Goal: Task Accomplishment & Management: Manage account settings

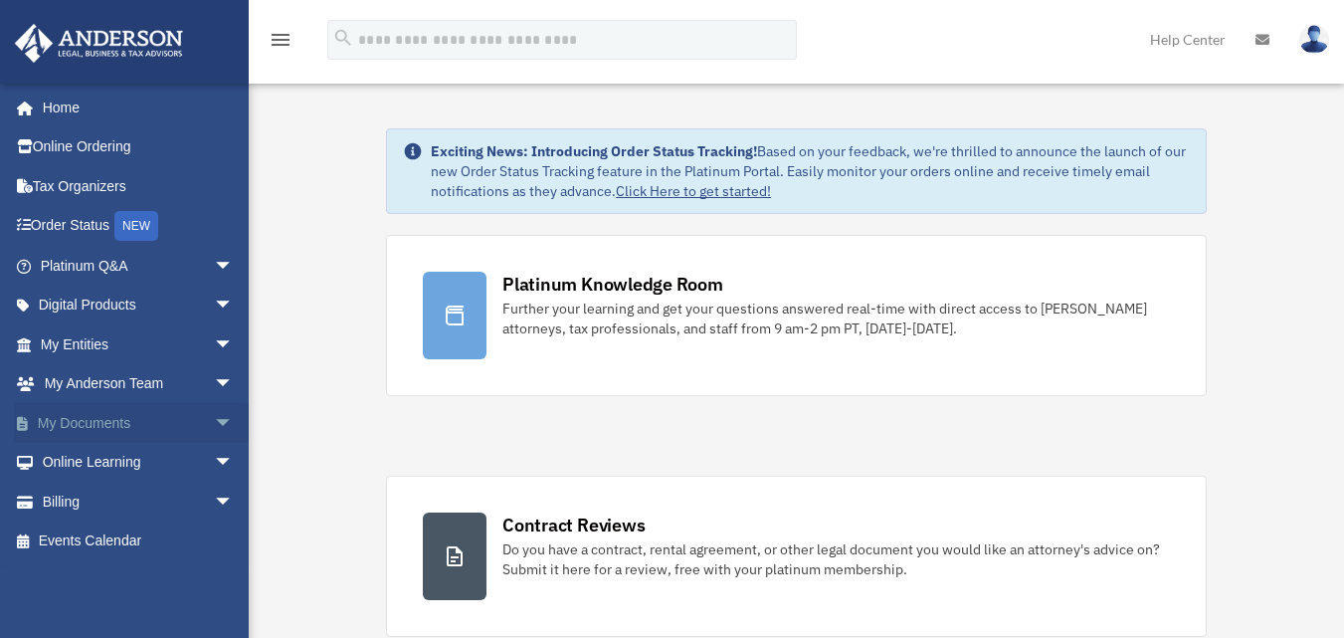
click at [214, 424] on span "arrow_drop_down" at bounding box center [234, 423] width 40 height 41
click at [105, 463] on link "Box" at bounding box center [146, 463] width 236 height 40
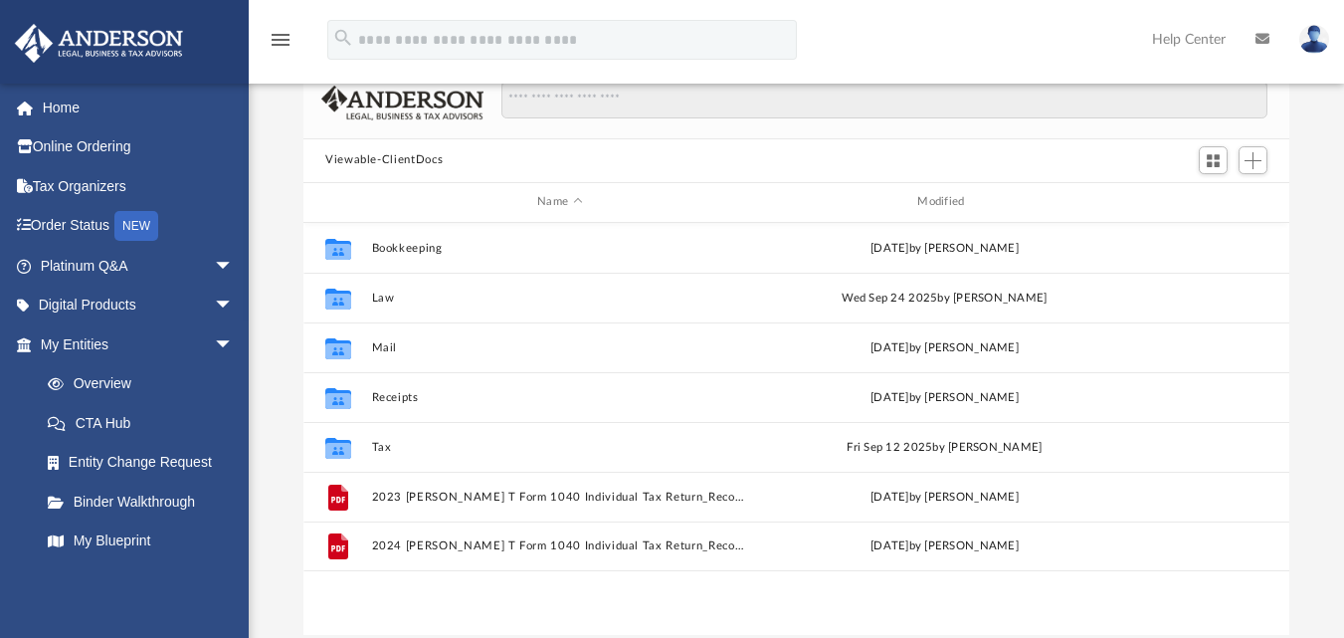
scroll to position [118, 0]
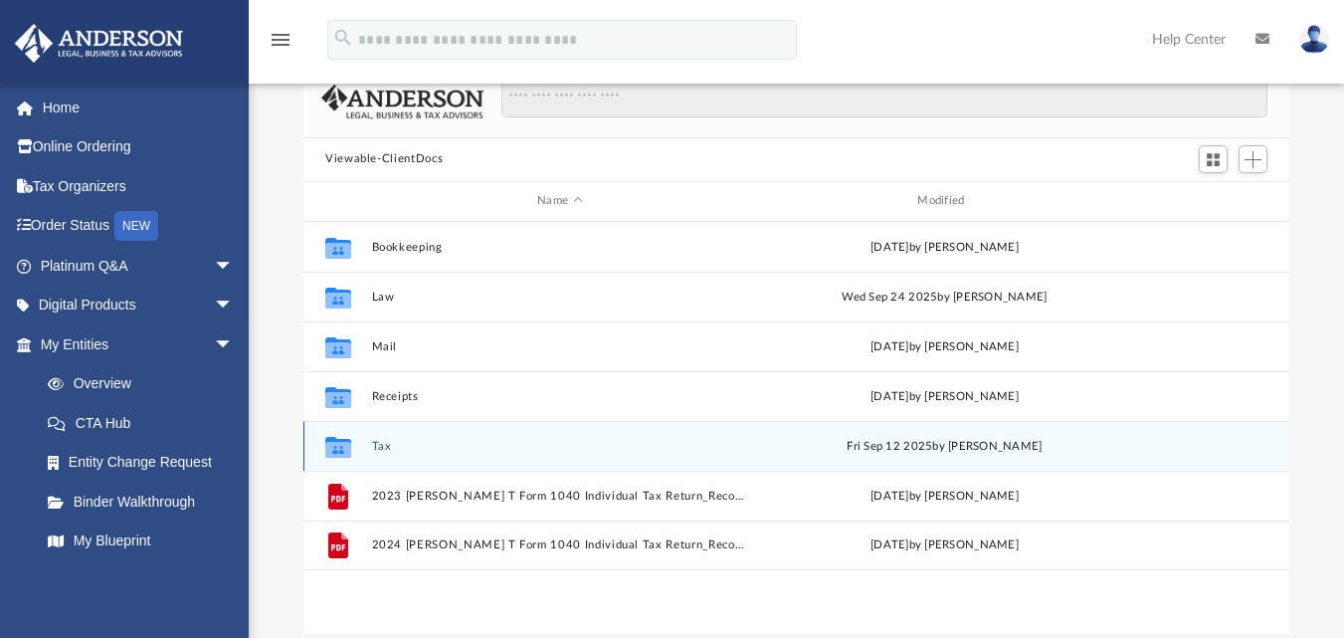
click at [357, 441] on div "Collaborated Folder" at bounding box center [338, 446] width 50 height 32
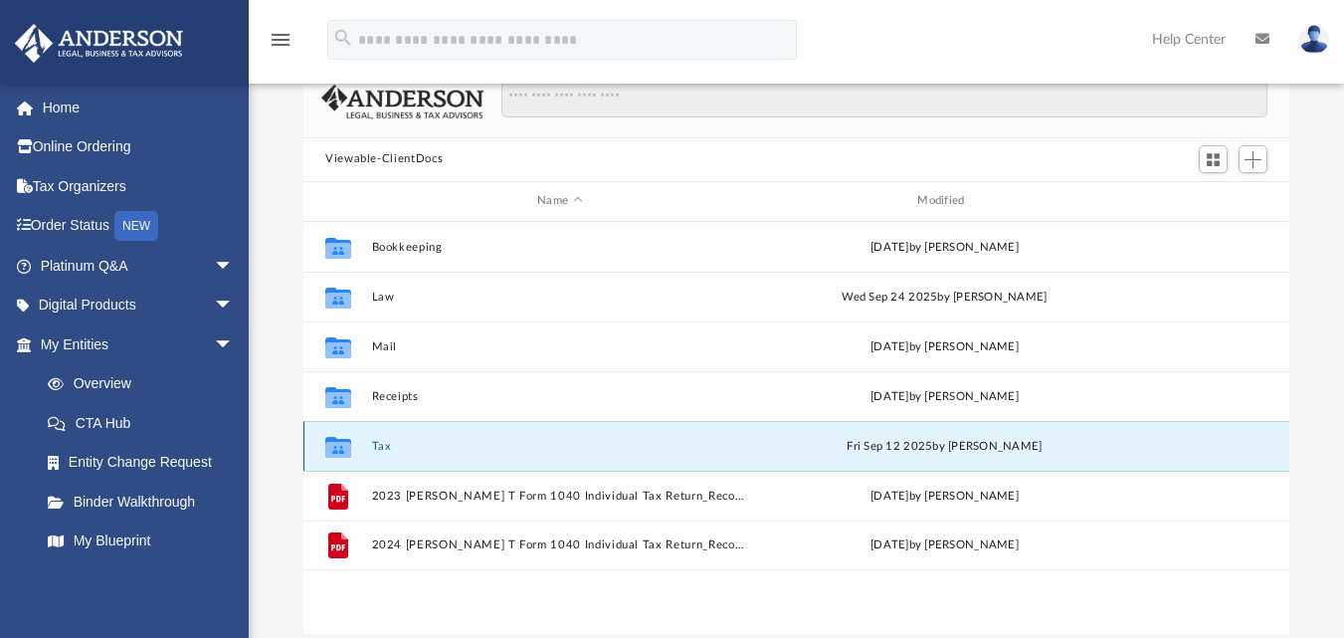
click at [339, 450] on icon "grid" at bounding box center [338, 449] width 26 height 16
click at [1178, 448] on div "Collaborated Folder Tax Fri Sep 12 2025 by Christian Jacobs" at bounding box center [796, 446] width 986 height 50
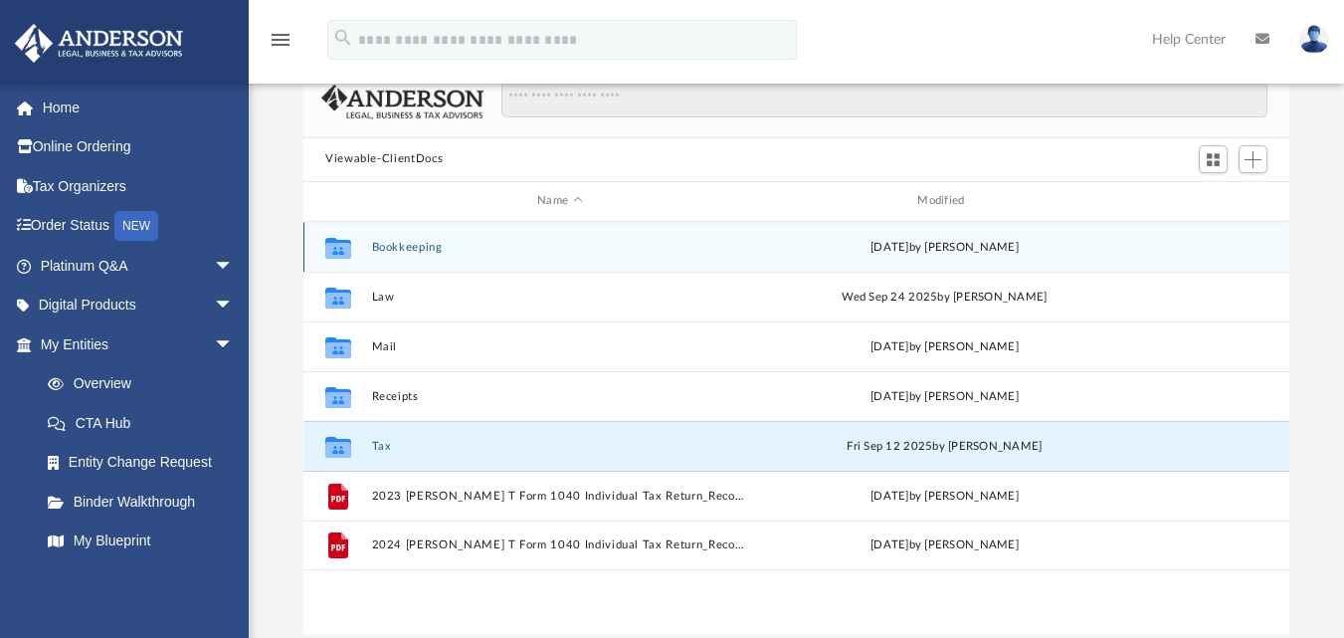
drag, startPoint x: 441, startPoint y: 451, endPoint x: 1264, endPoint y: 268, distance: 842.9
click at [1264, 268] on div "Collaborated Folder Bookkeeping Tue Sep 2 2025 by Charles Rogler" at bounding box center [796, 247] width 986 height 50
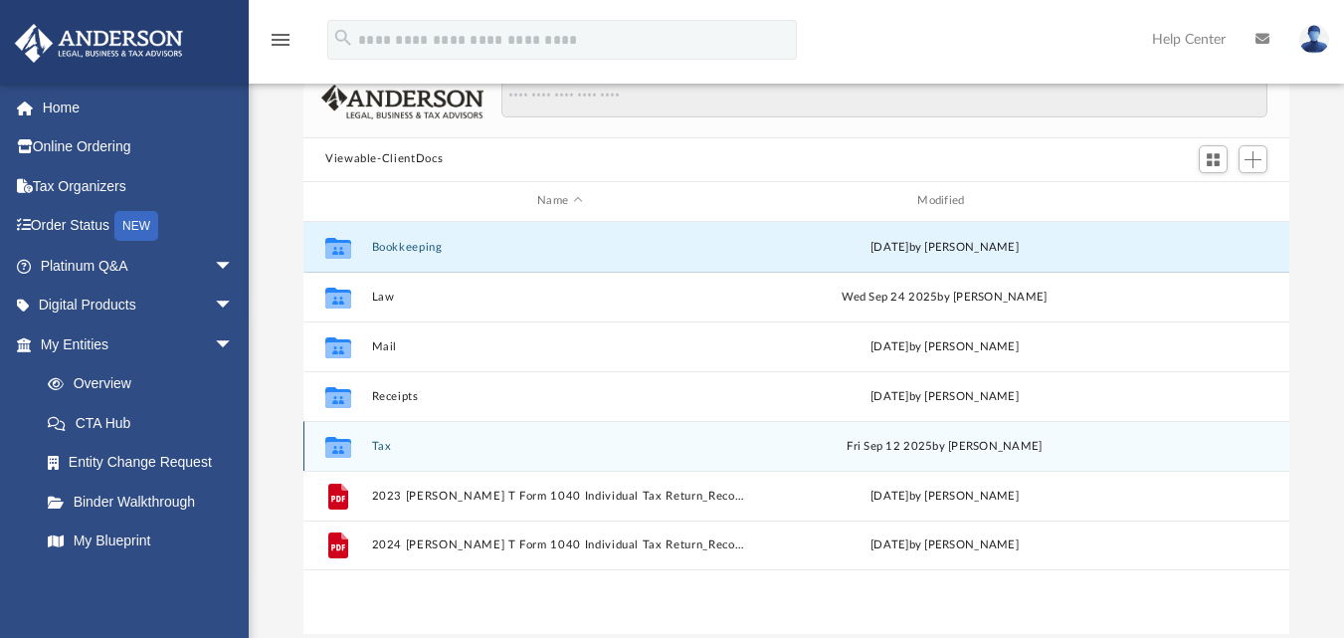
click at [350, 450] on icon "grid" at bounding box center [338, 449] width 26 height 16
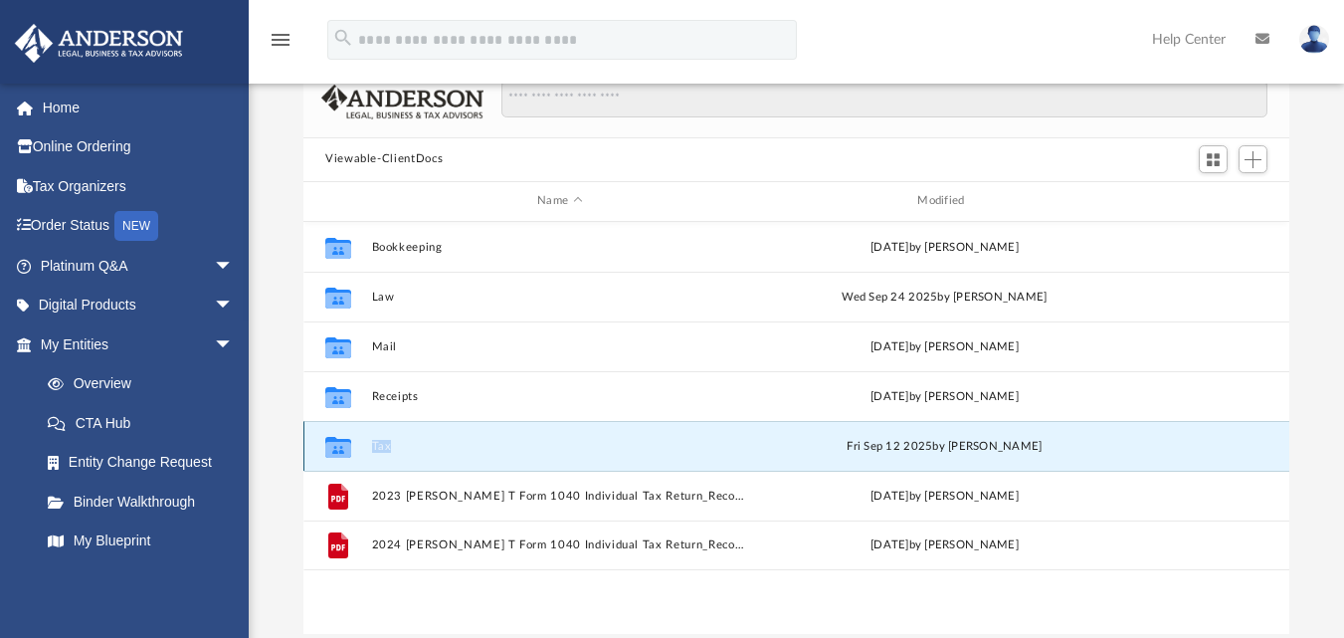
click at [350, 450] on icon "grid" at bounding box center [338, 449] width 26 height 16
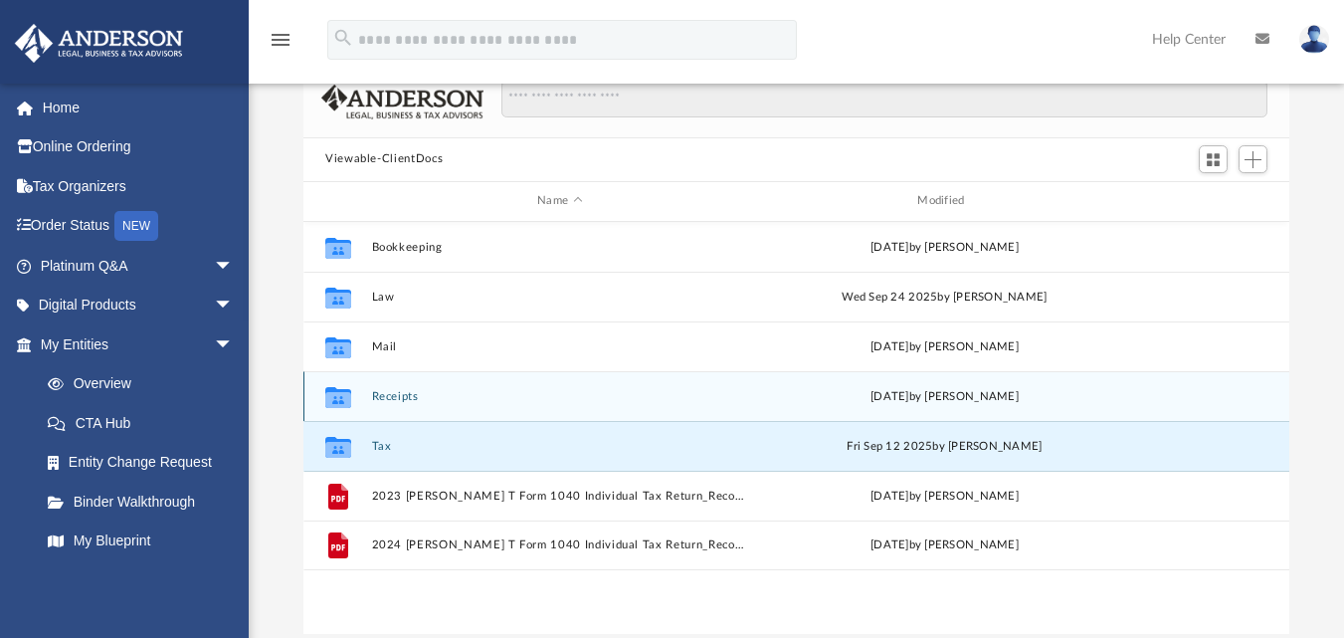
click at [353, 394] on icon "Collaborated Folder" at bounding box center [338, 396] width 32 height 32
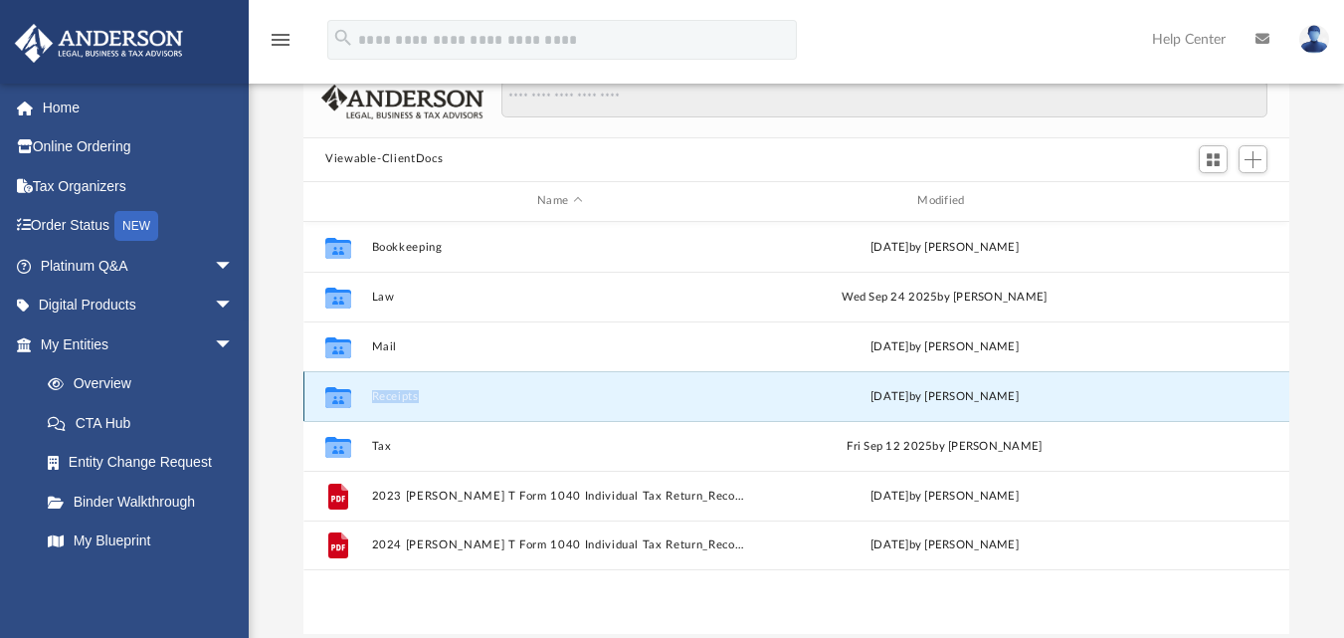
click at [353, 394] on icon "Collaborated Folder" at bounding box center [338, 396] width 32 height 32
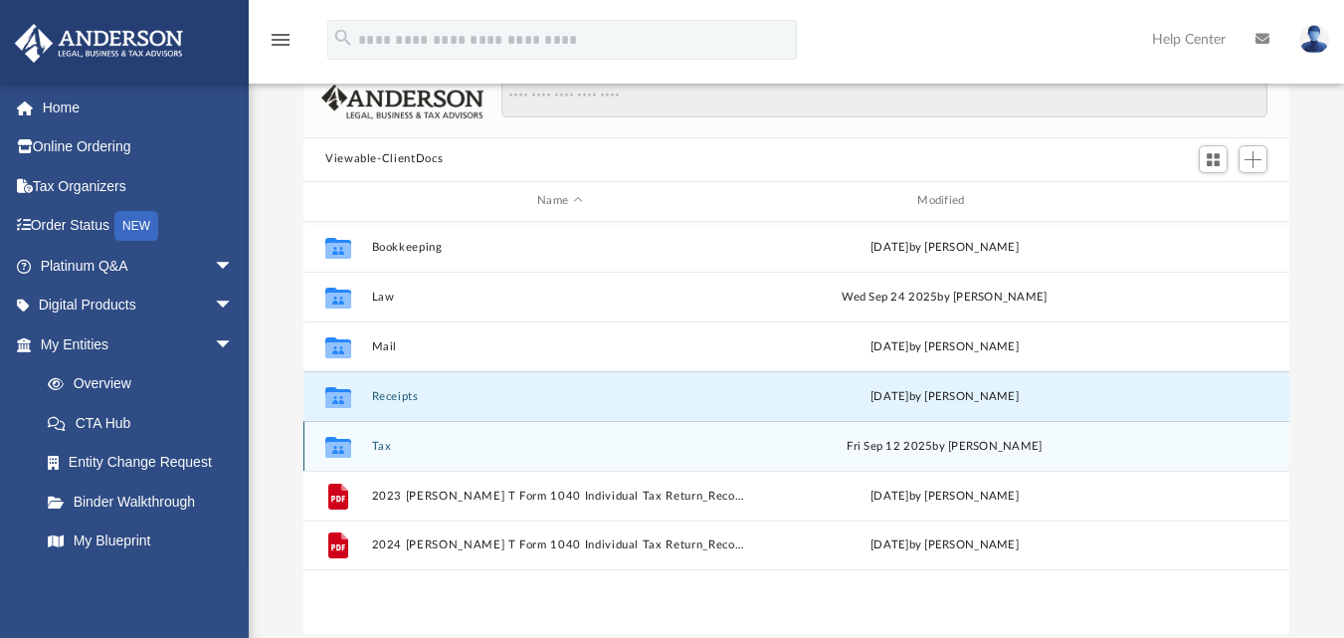
click at [339, 448] on icon "grid" at bounding box center [338, 449] width 26 height 16
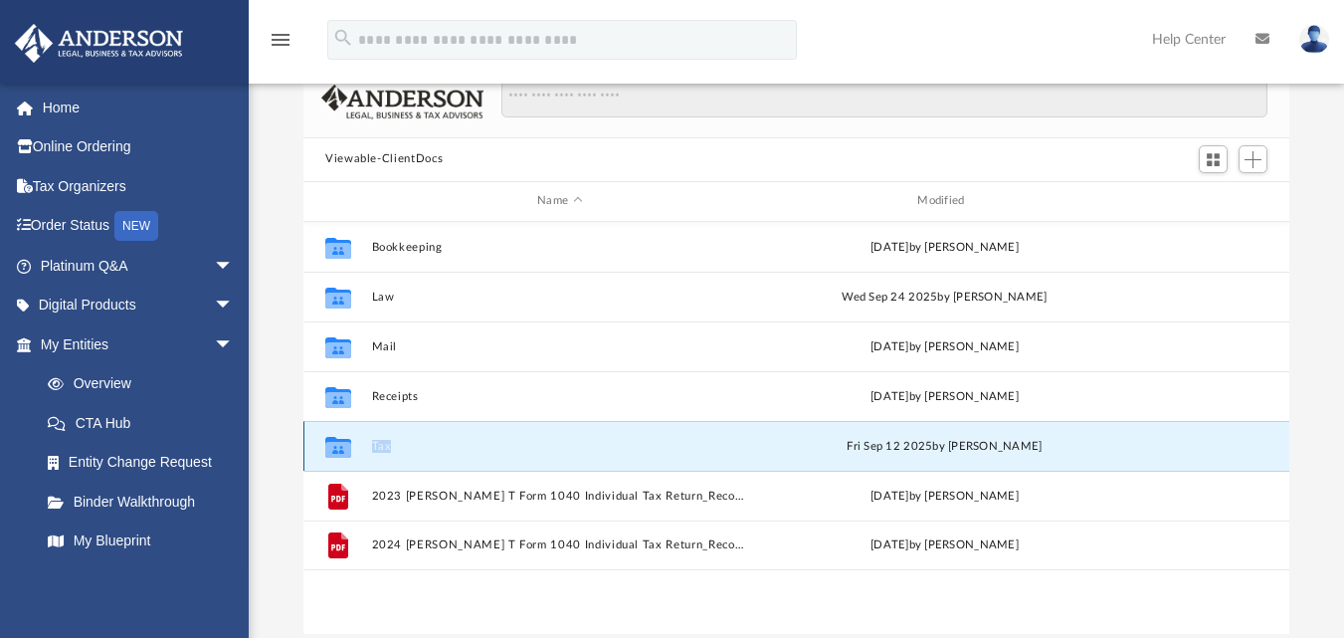
click at [339, 448] on icon "grid" at bounding box center [338, 449] width 26 height 16
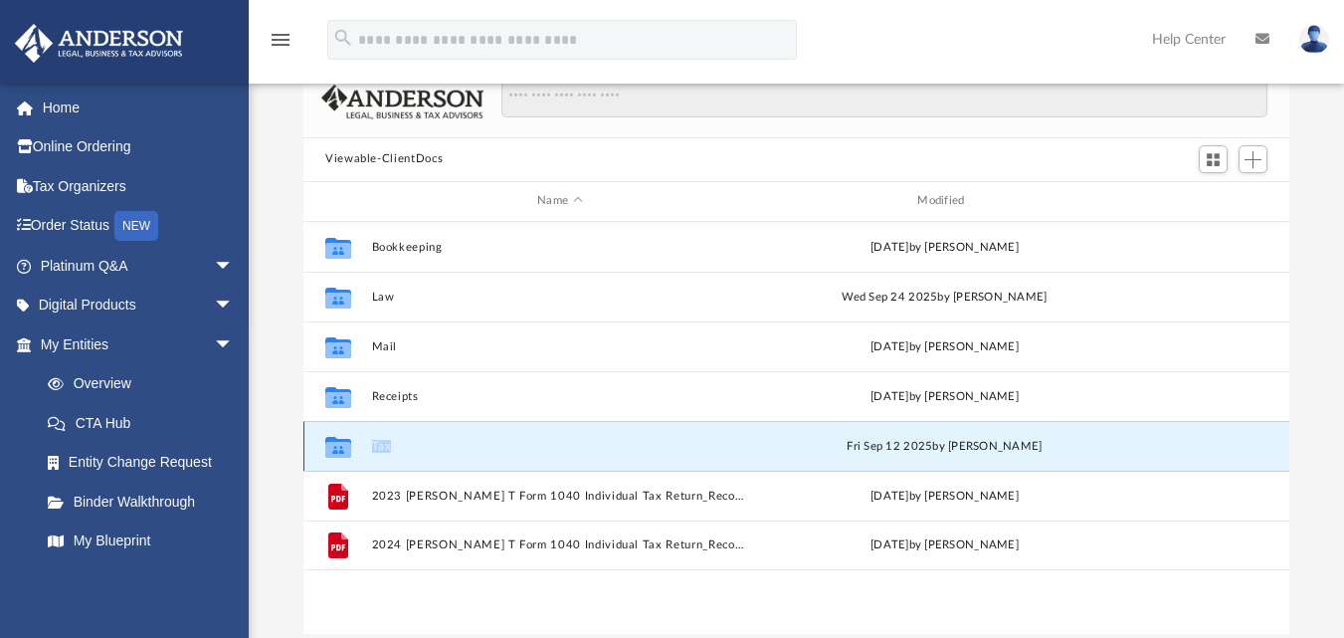
click at [339, 448] on icon "grid" at bounding box center [338, 449] width 26 height 16
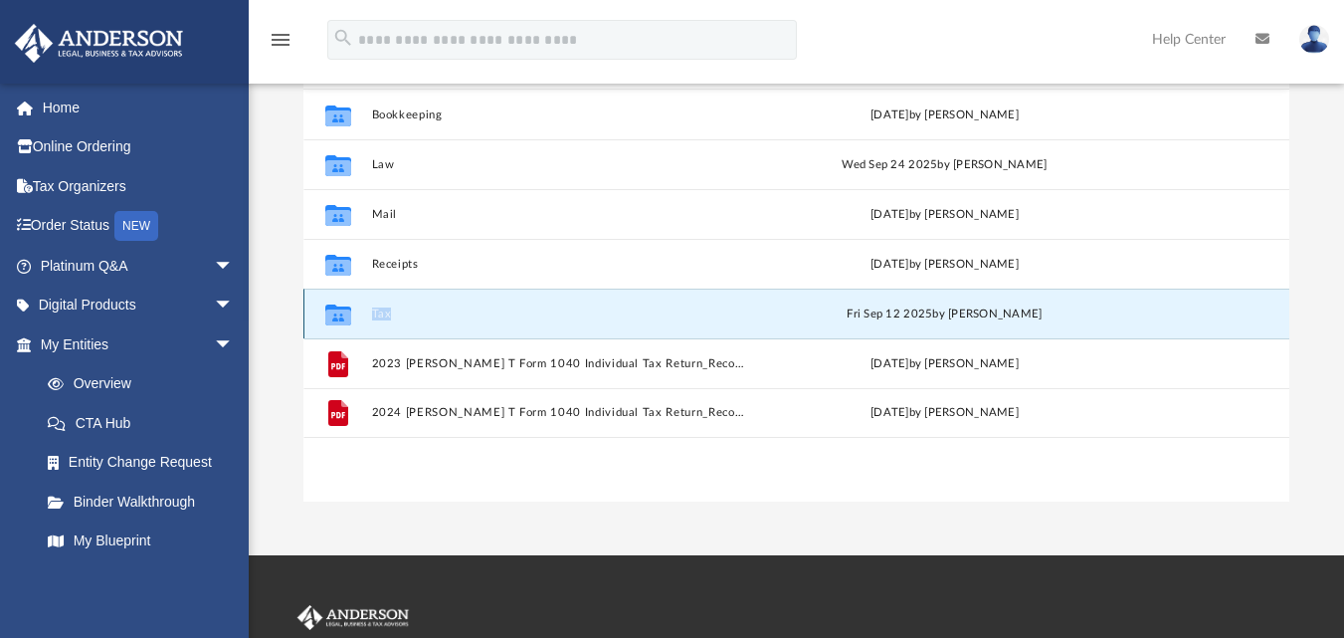
scroll to position [213, 0]
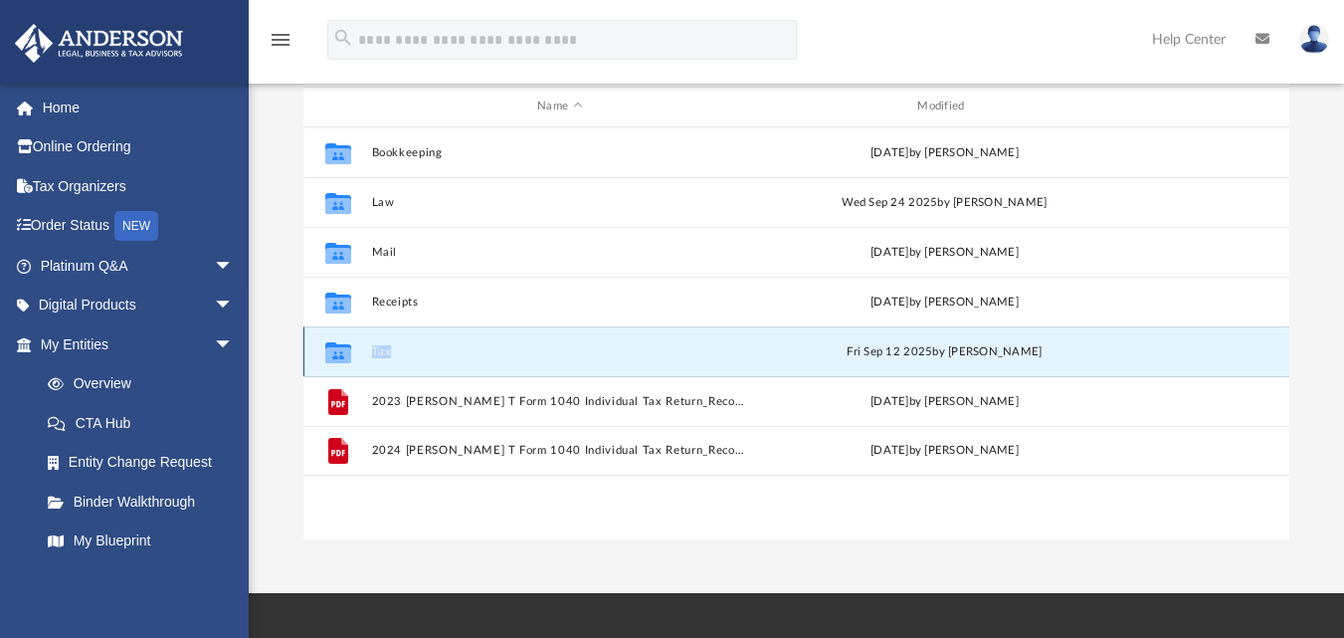
click at [380, 352] on button "Tax" at bounding box center [560, 350] width 376 height 13
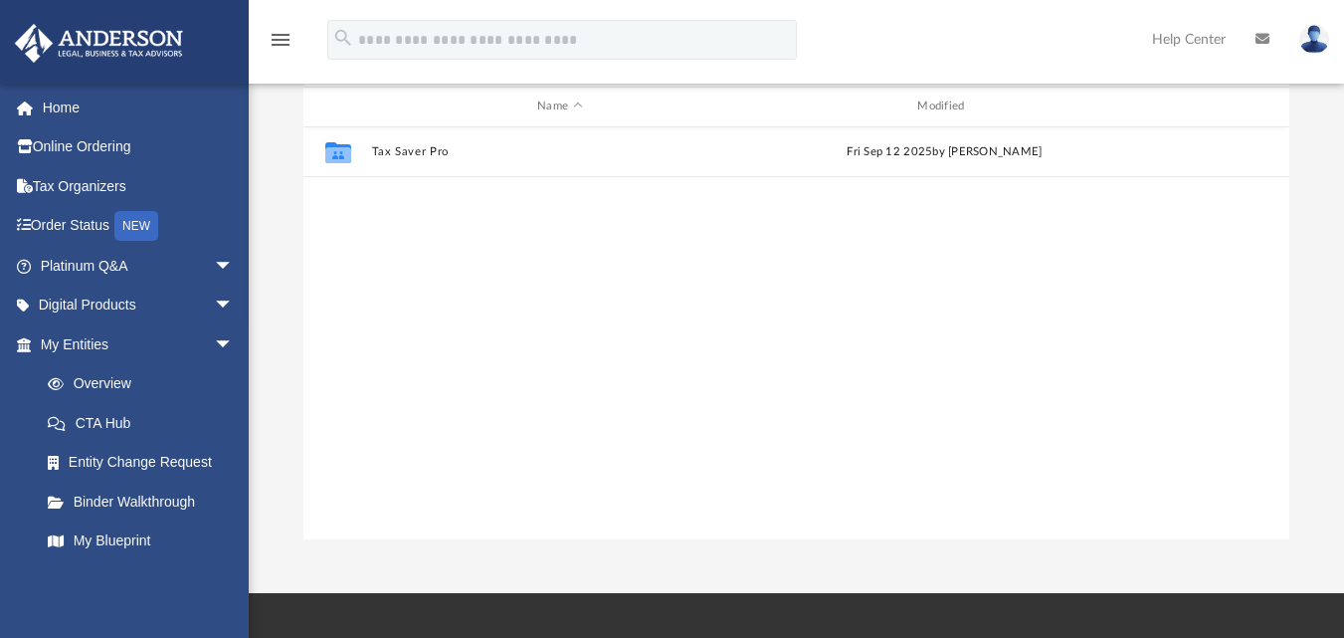
click at [380, 352] on div "Collaborated Folder Tax Saver Pro Fri Sep 12 2025 by Christian Jacobs" at bounding box center [796, 333] width 986 height 412
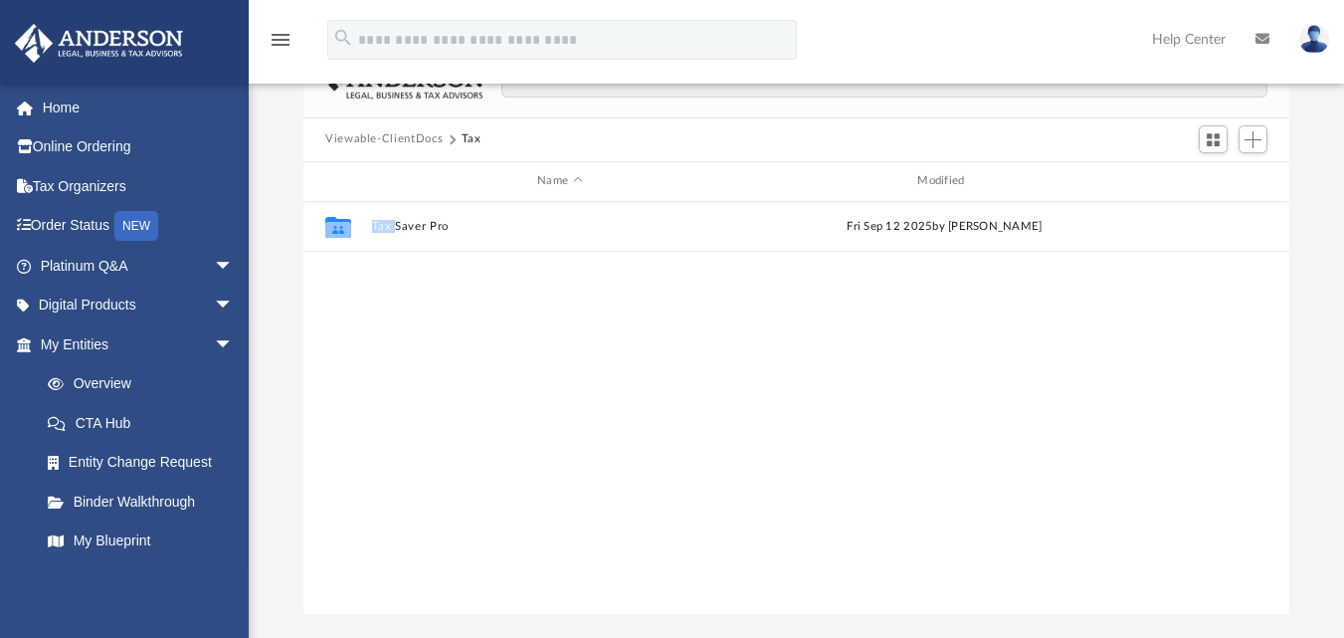
scroll to position [103, 0]
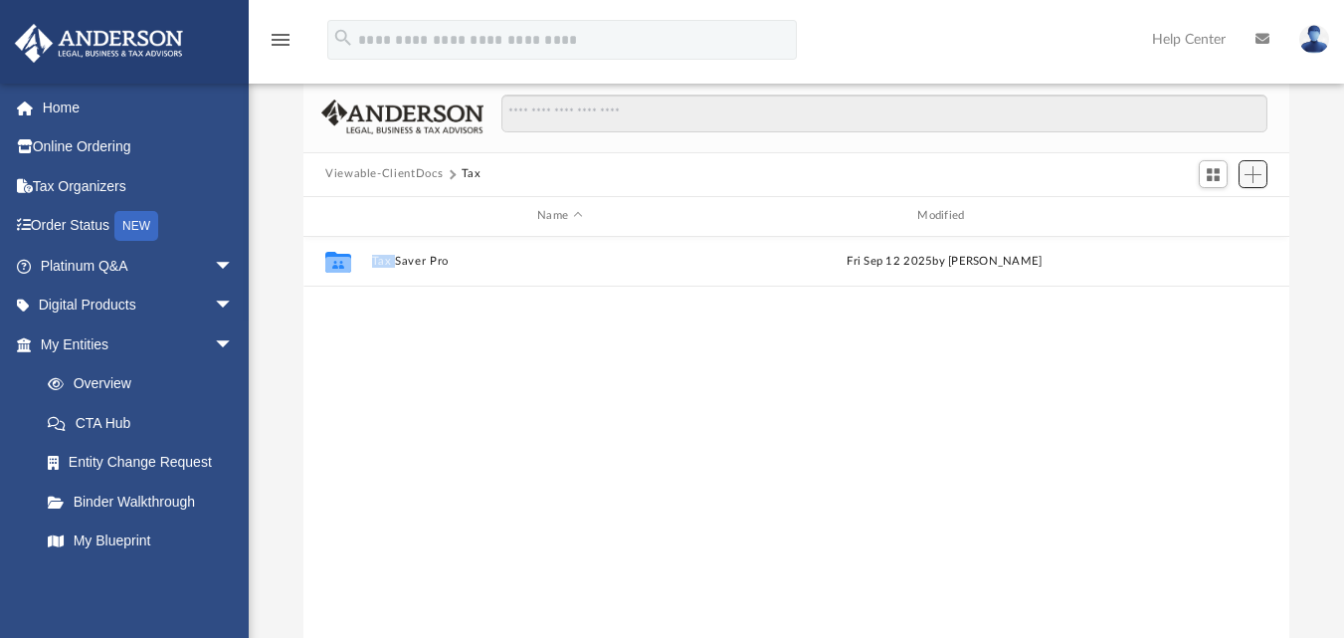
click at [1261, 173] on span "Add" at bounding box center [1253, 174] width 17 height 17
click at [1225, 212] on li "Upload" at bounding box center [1225, 214] width 64 height 21
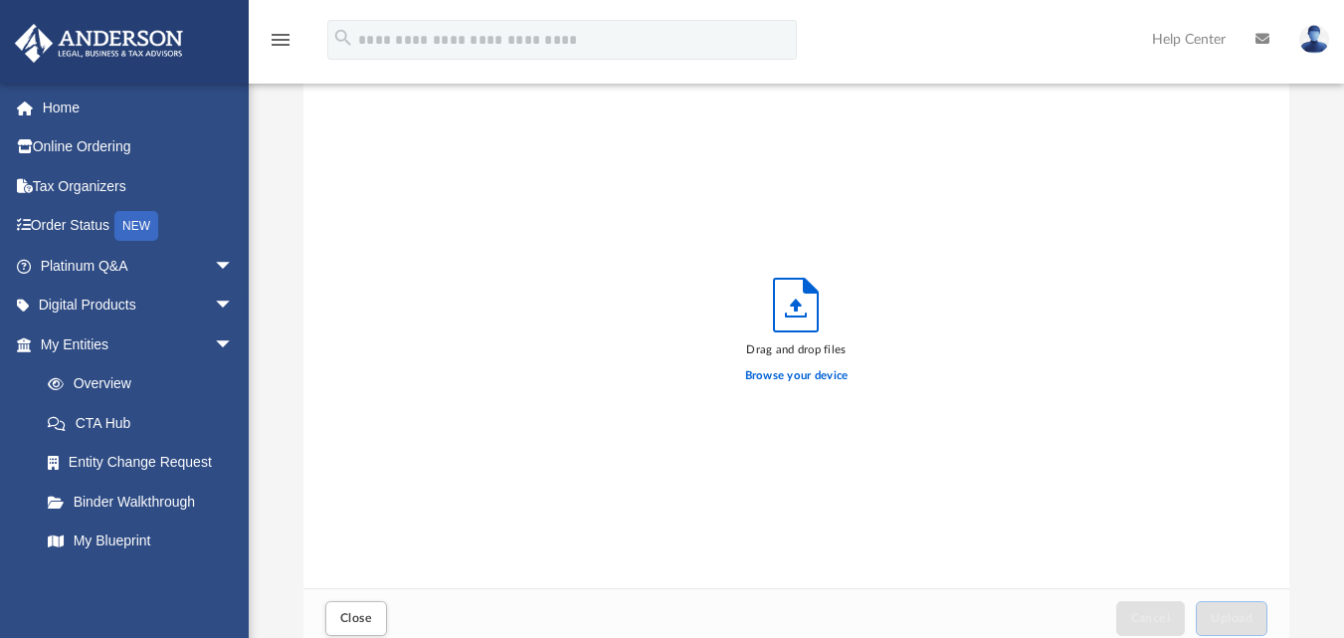
scroll to position [490, 971]
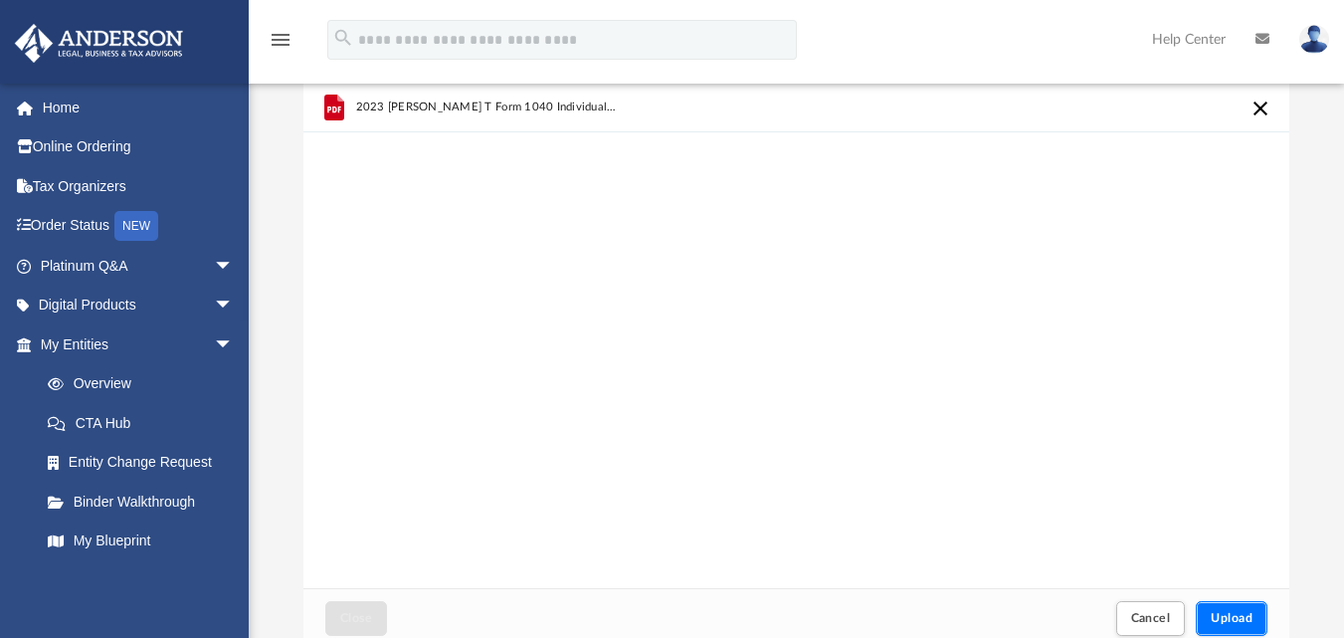
click at [1234, 628] on button "Upload" at bounding box center [1232, 618] width 72 height 35
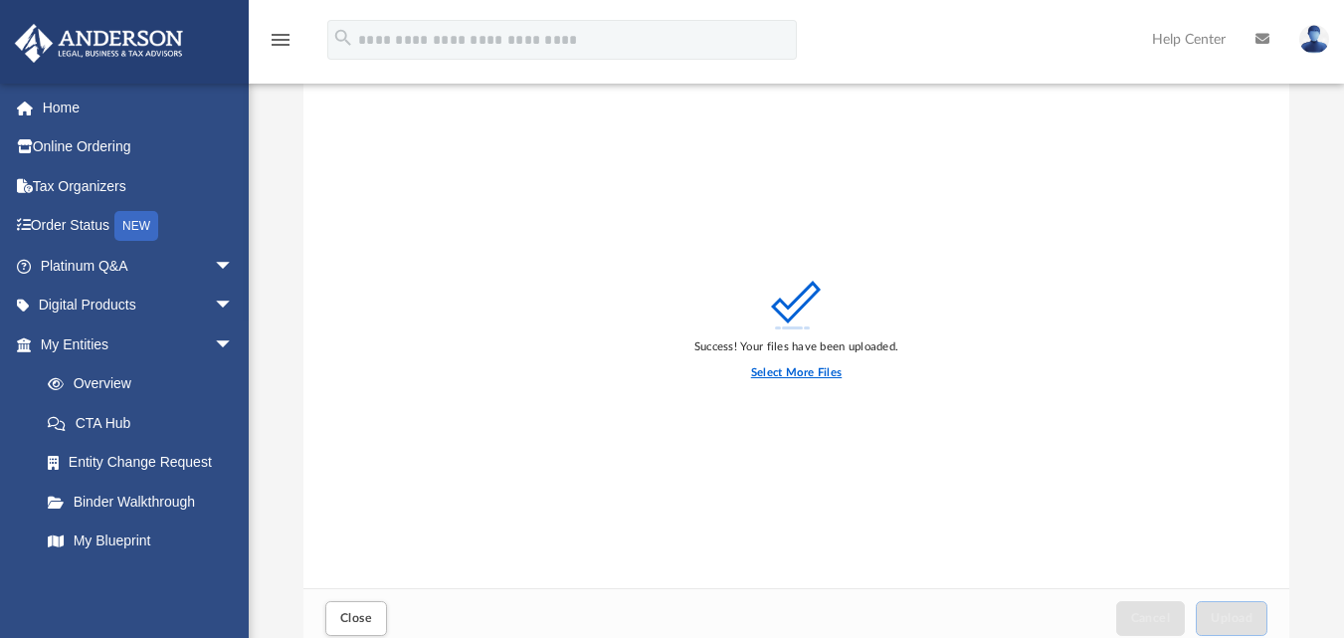
click at [829, 372] on label "Select More Files" at bounding box center [796, 373] width 91 height 18
click at [0, 0] on input "Select More Files" at bounding box center [0, 0] width 0 height 0
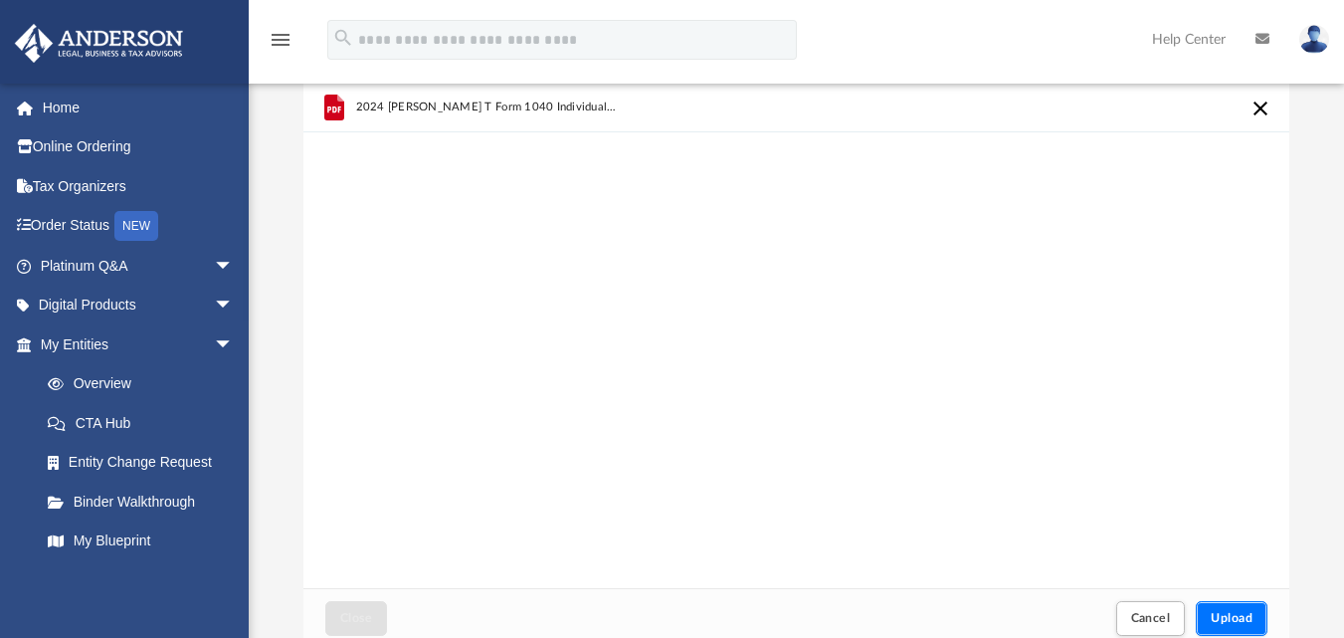
click at [1237, 621] on span "Upload" at bounding box center [1232, 618] width 42 height 12
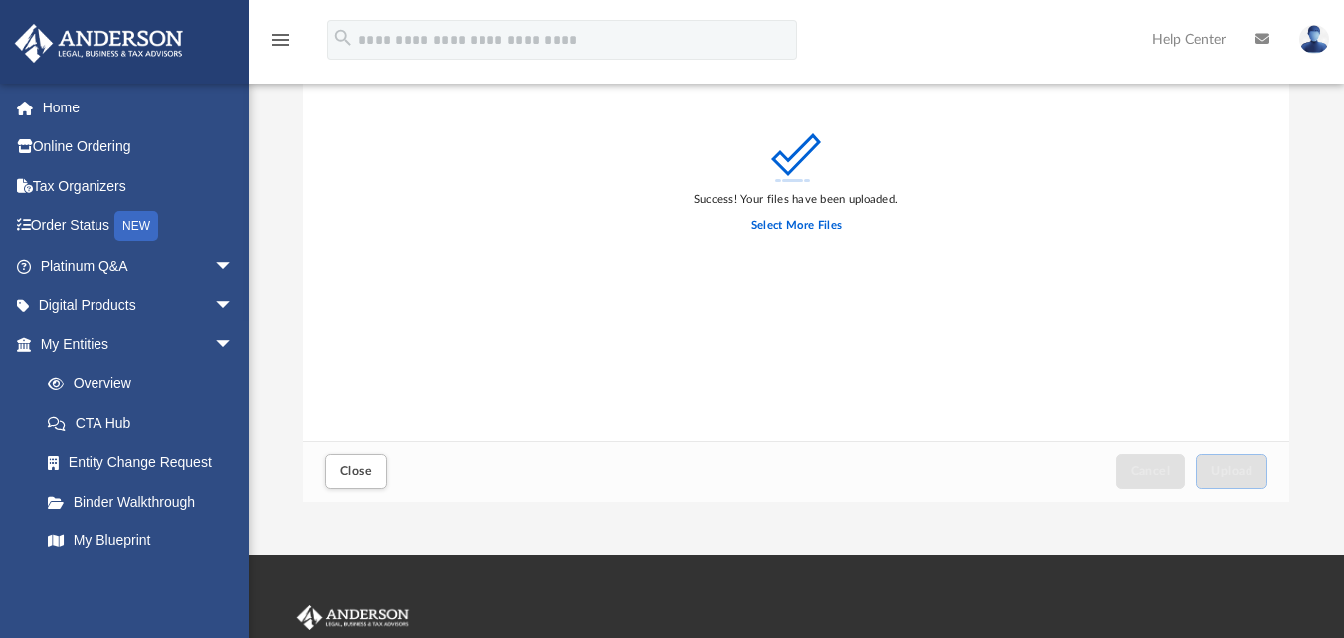
scroll to position [253, 0]
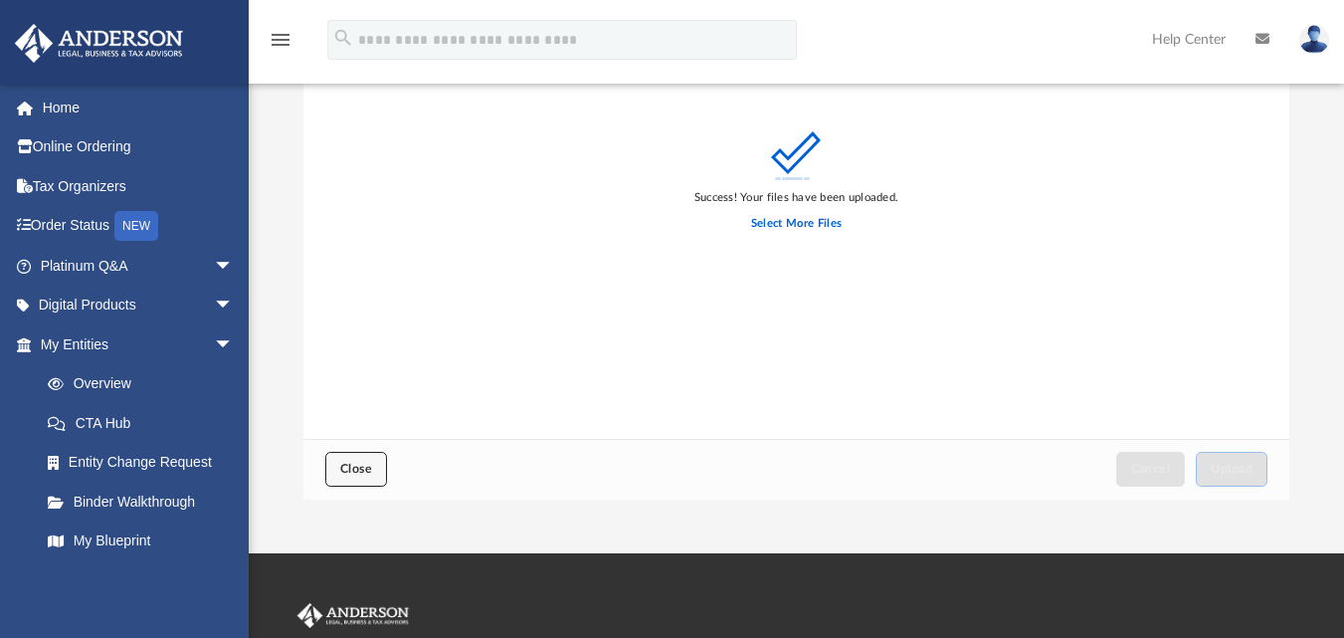
click at [337, 467] on button "Close" at bounding box center [356, 469] width 62 height 35
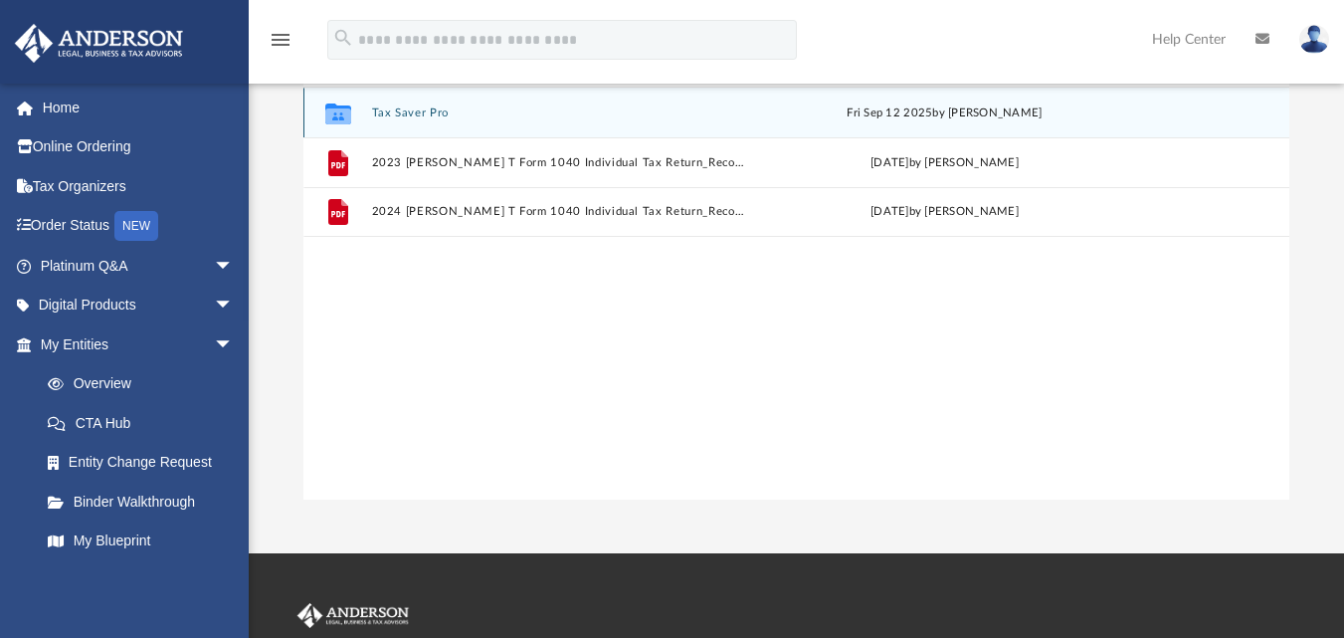
click at [441, 112] on button "Tax Saver Pro" at bounding box center [560, 111] width 376 height 13
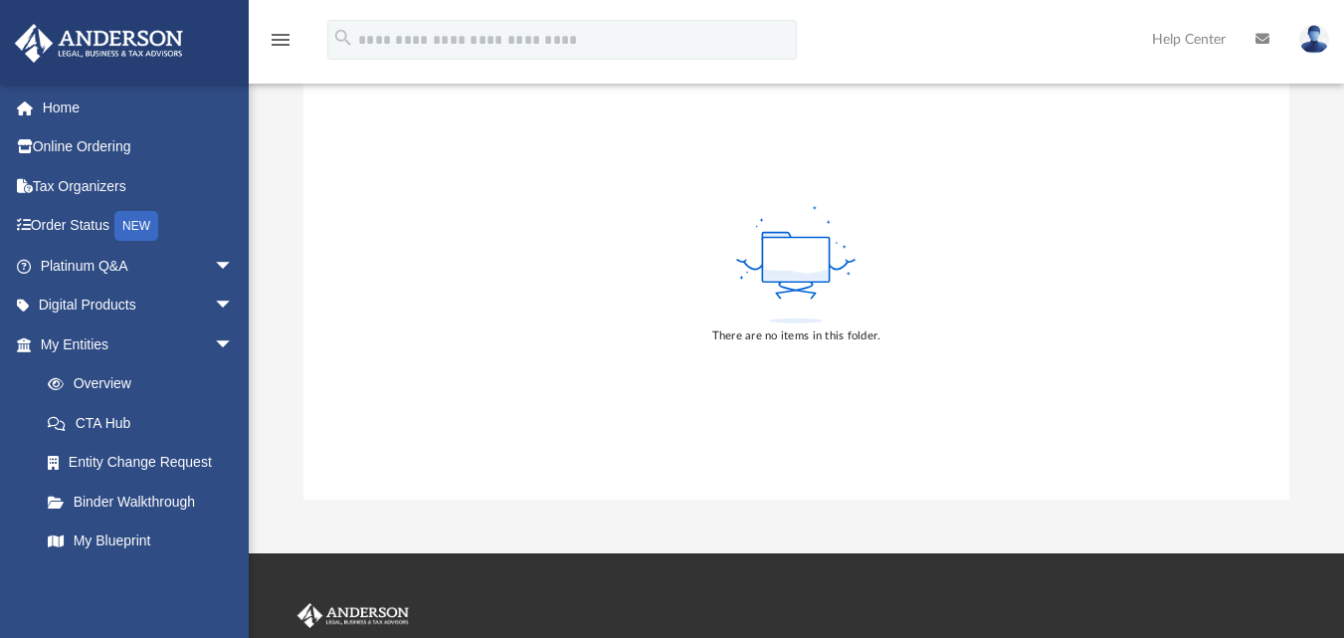
click at [1307, 37] on img at bounding box center [1314, 39] width 30 height 29
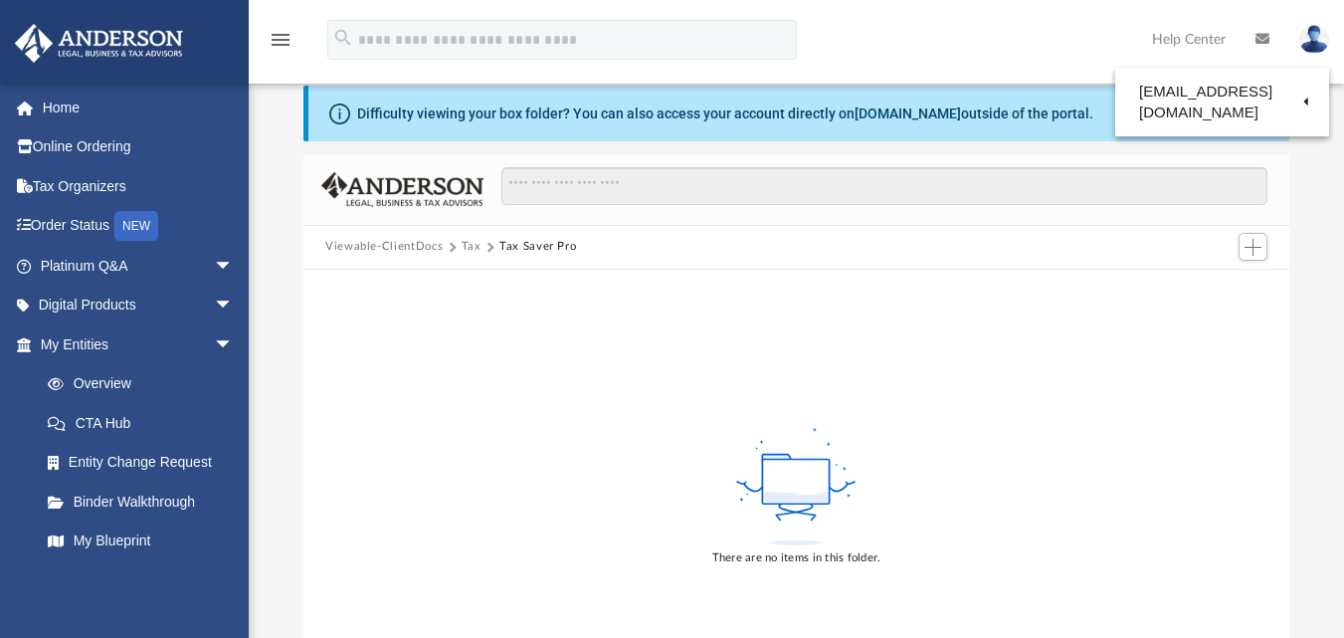
scroll to position [27, 0]
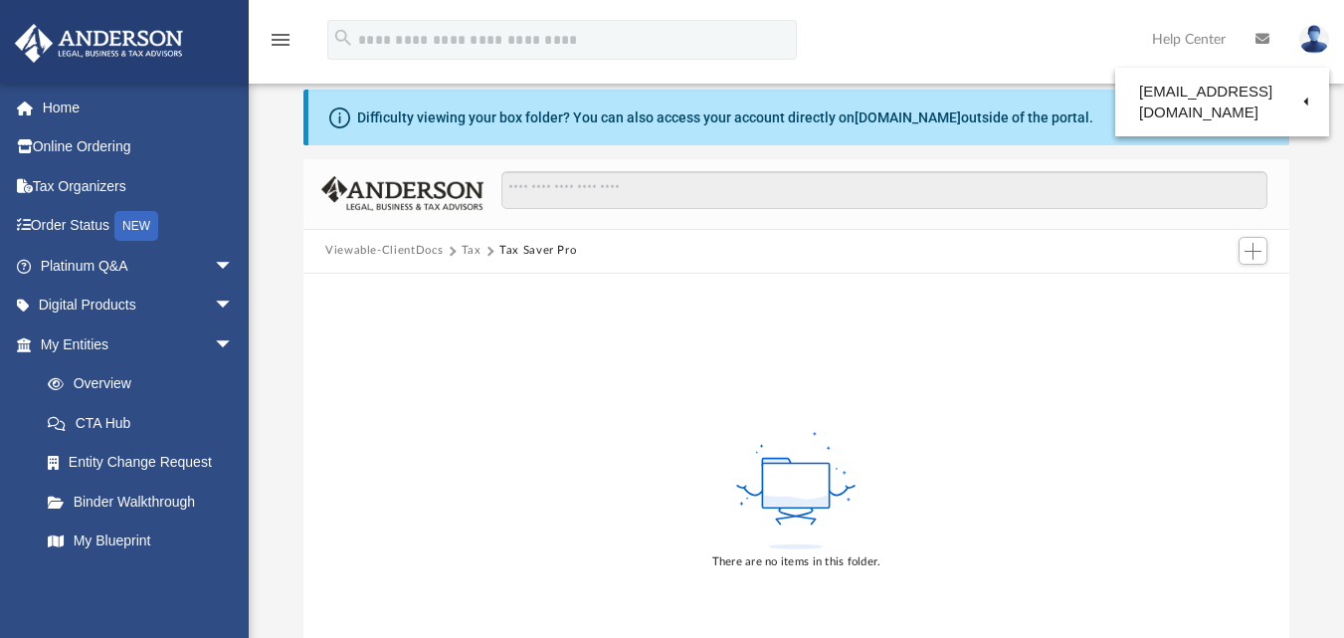
click at [1267, 42] on icon at bounding box center [1263, 39] width 14 height 14
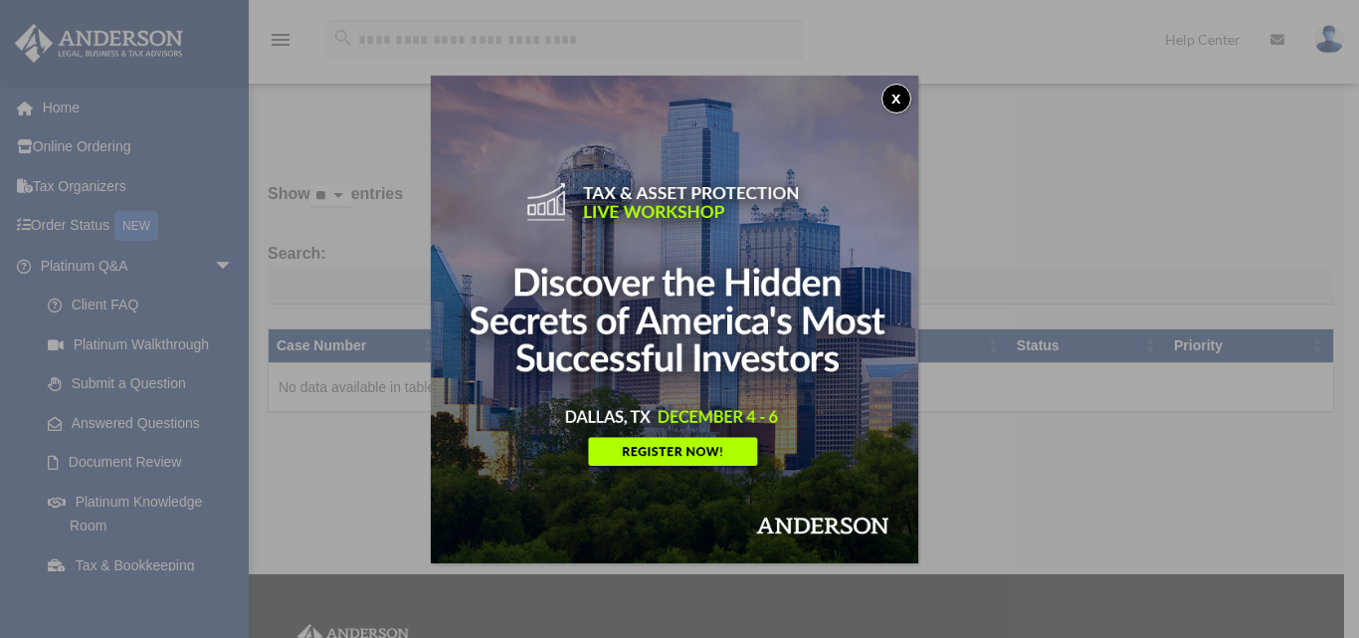
click at [902, 96] on button "x" at bounding box center [897, 99] width 30 height 30
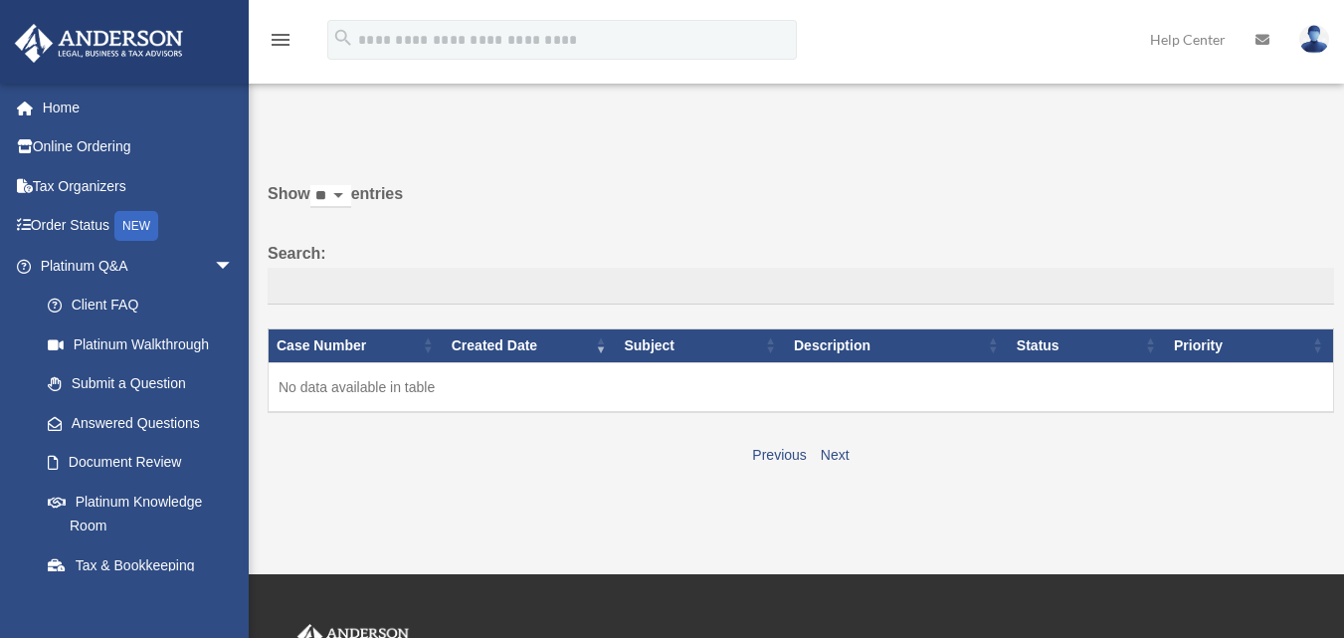
click at [1308, 40] on img at bounding box center [1314, 39] width 30 height 29
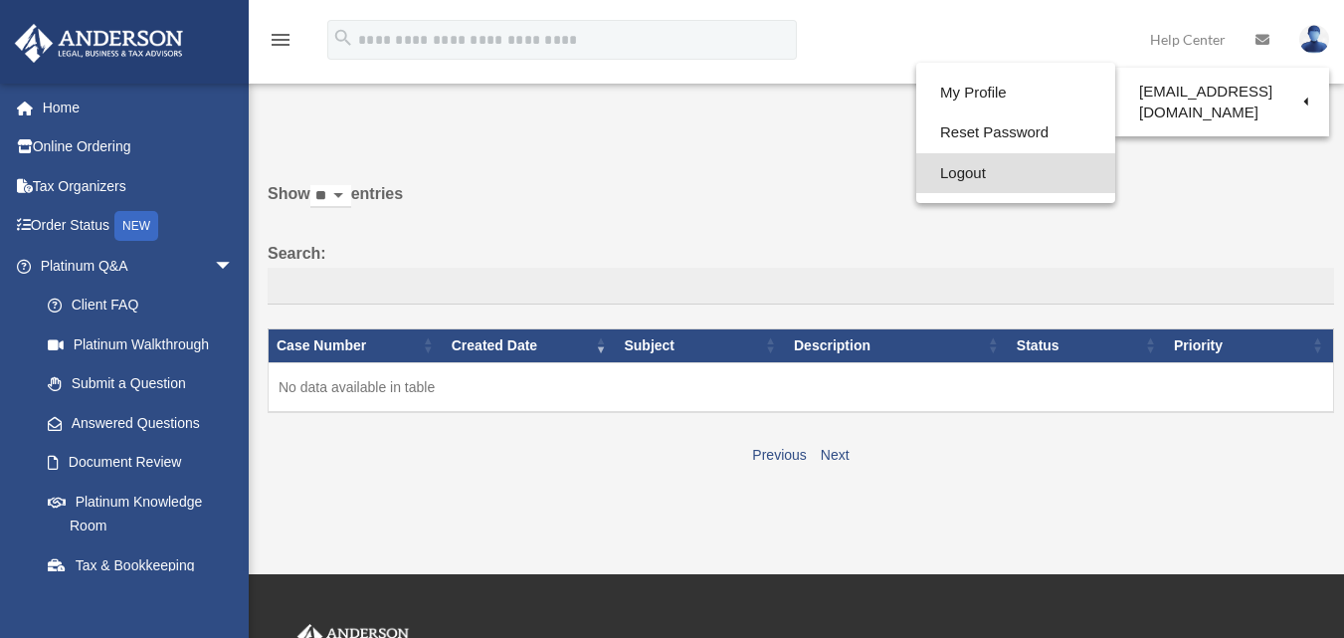
click at [942, 173] on link "Logout" at bounding box center [1015, 173] width 199 height 41
